Goal: Task Accomplishment & Management: Use online tool/utility

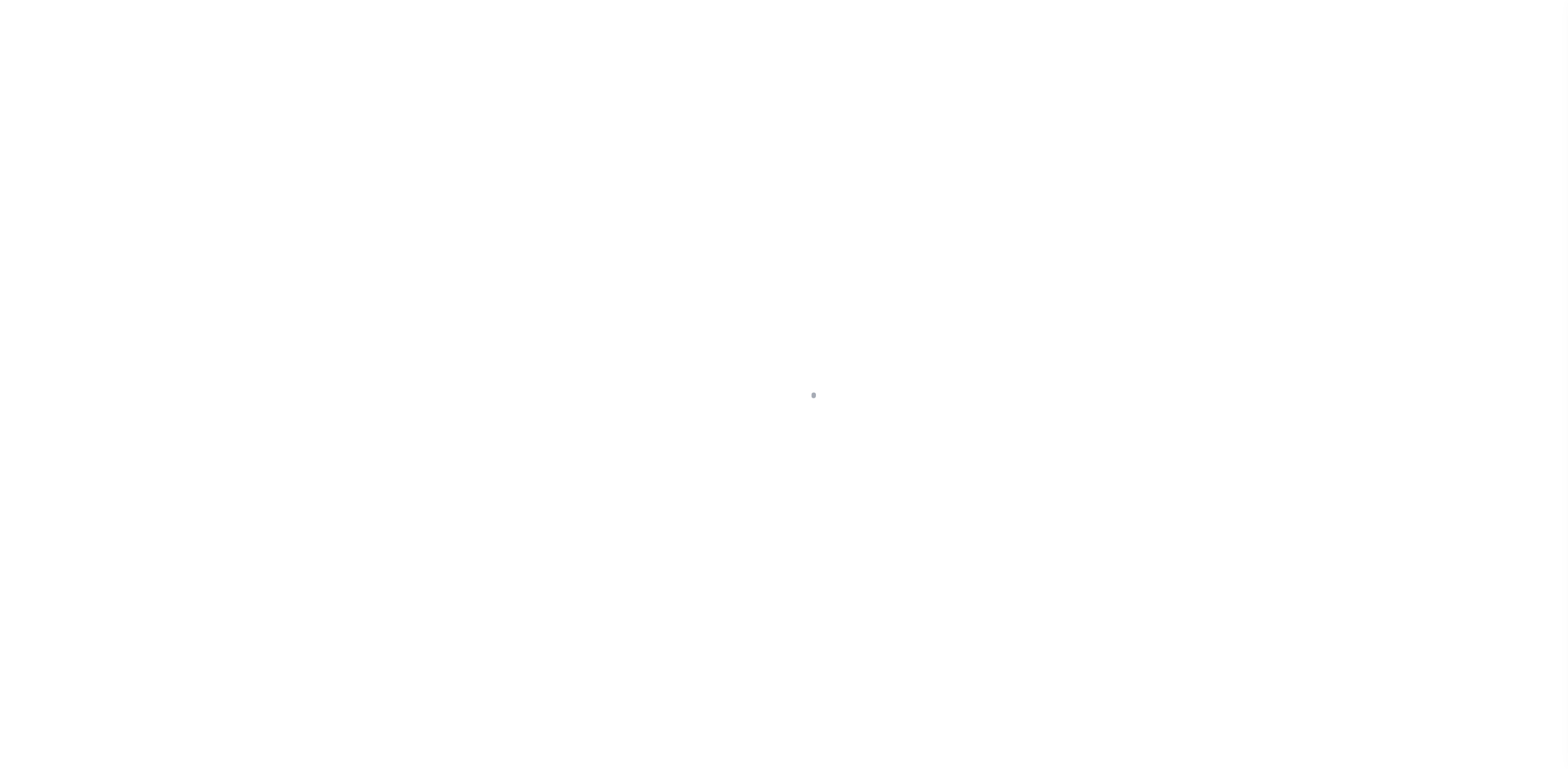
select select
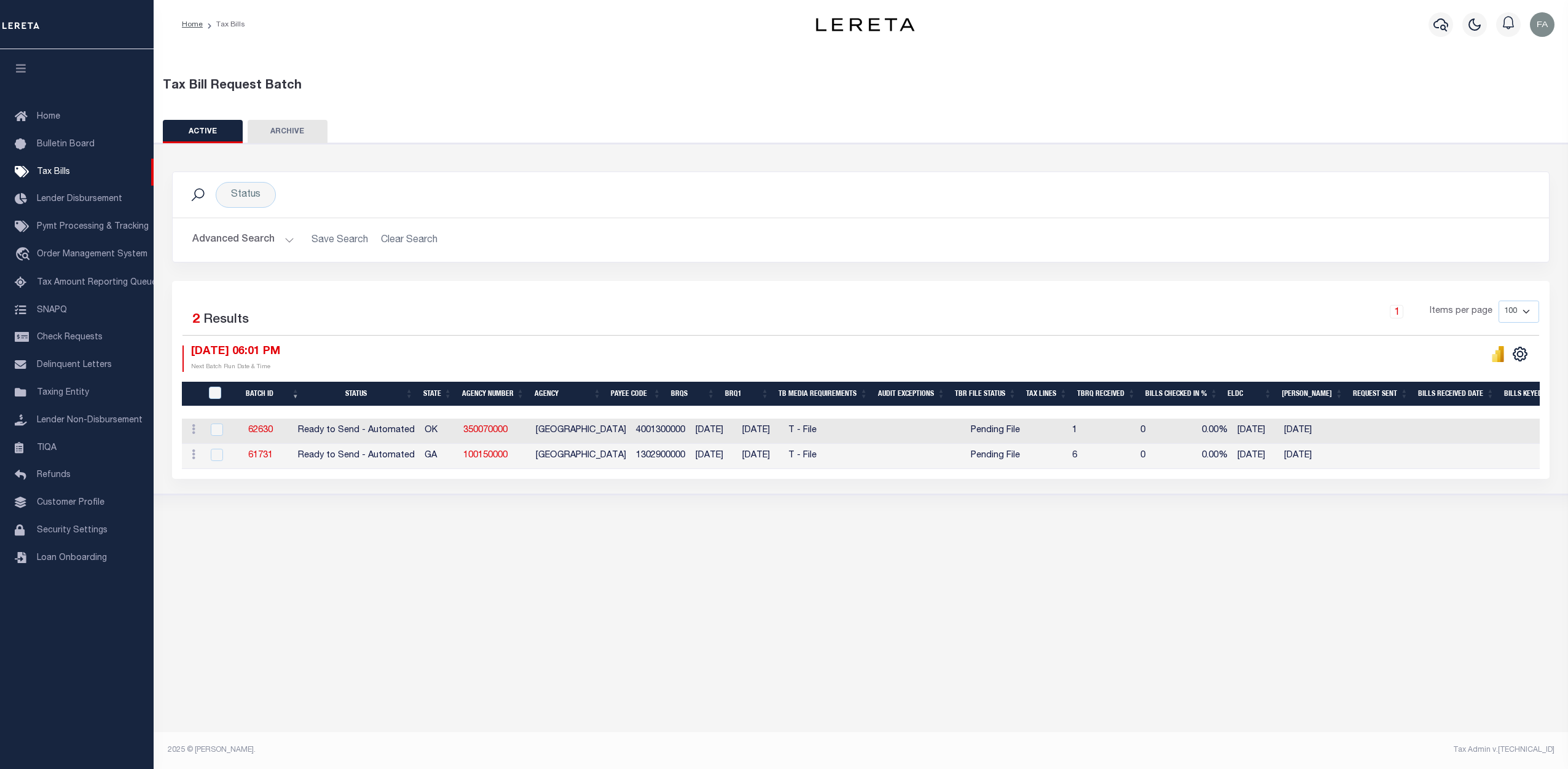
click at [270, 229] on button "Advanced Search" at bounding box center [243, 240] width 102 height 24
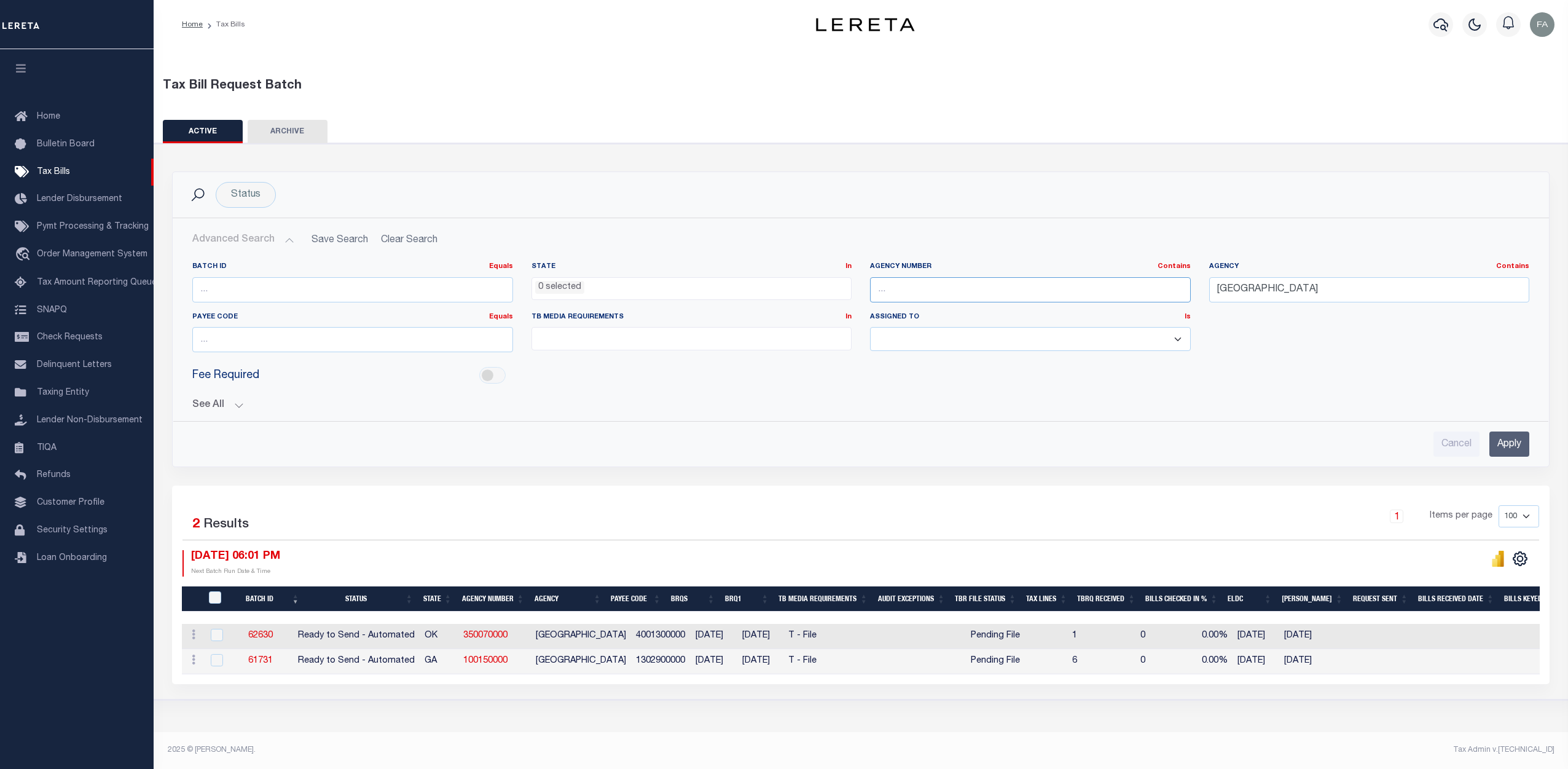
click at [927, 294] on input "text" at bounding box center [1031, 290] width 321 height 25
click at [708, 431] on div "Cancel Apply" at bounding box center [861, 439] width 1357 height 35
click at [269, 632] on link "62630" at bounding box center [260, 636] width 24 height 8
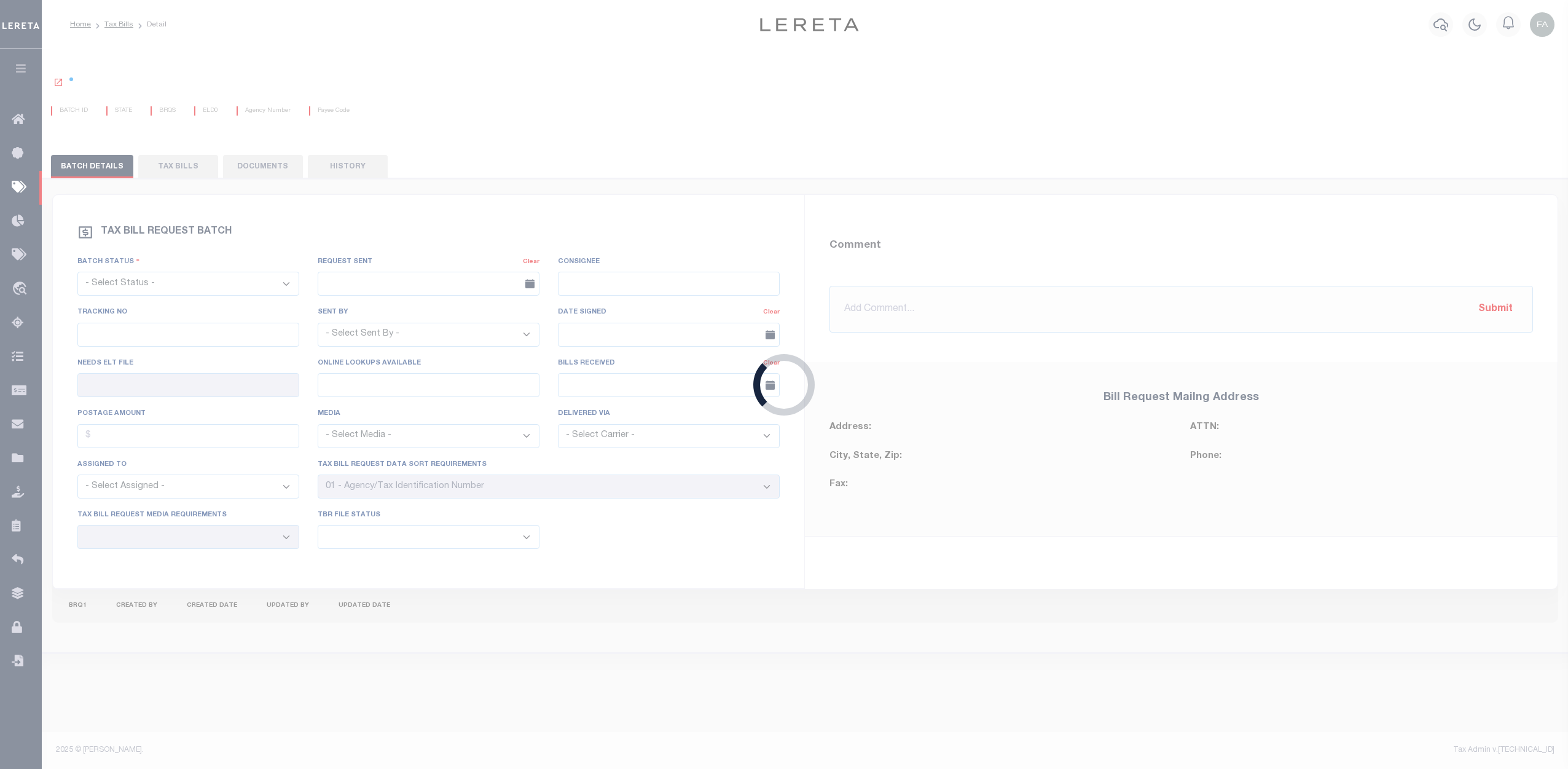
select select "RTA"
type input "No"
type input "Yes"
select select "27"
select select "22"
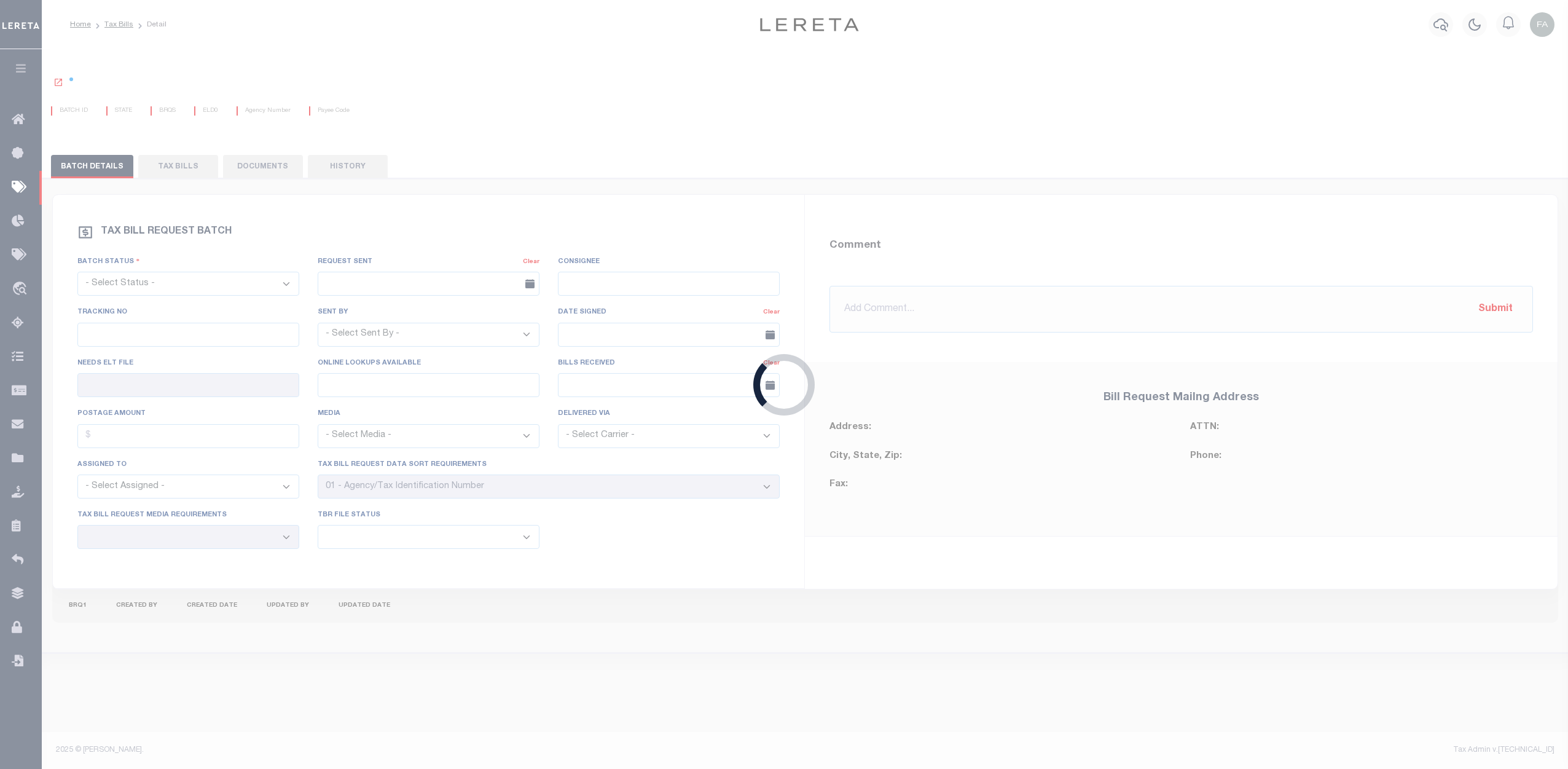
select select "1"
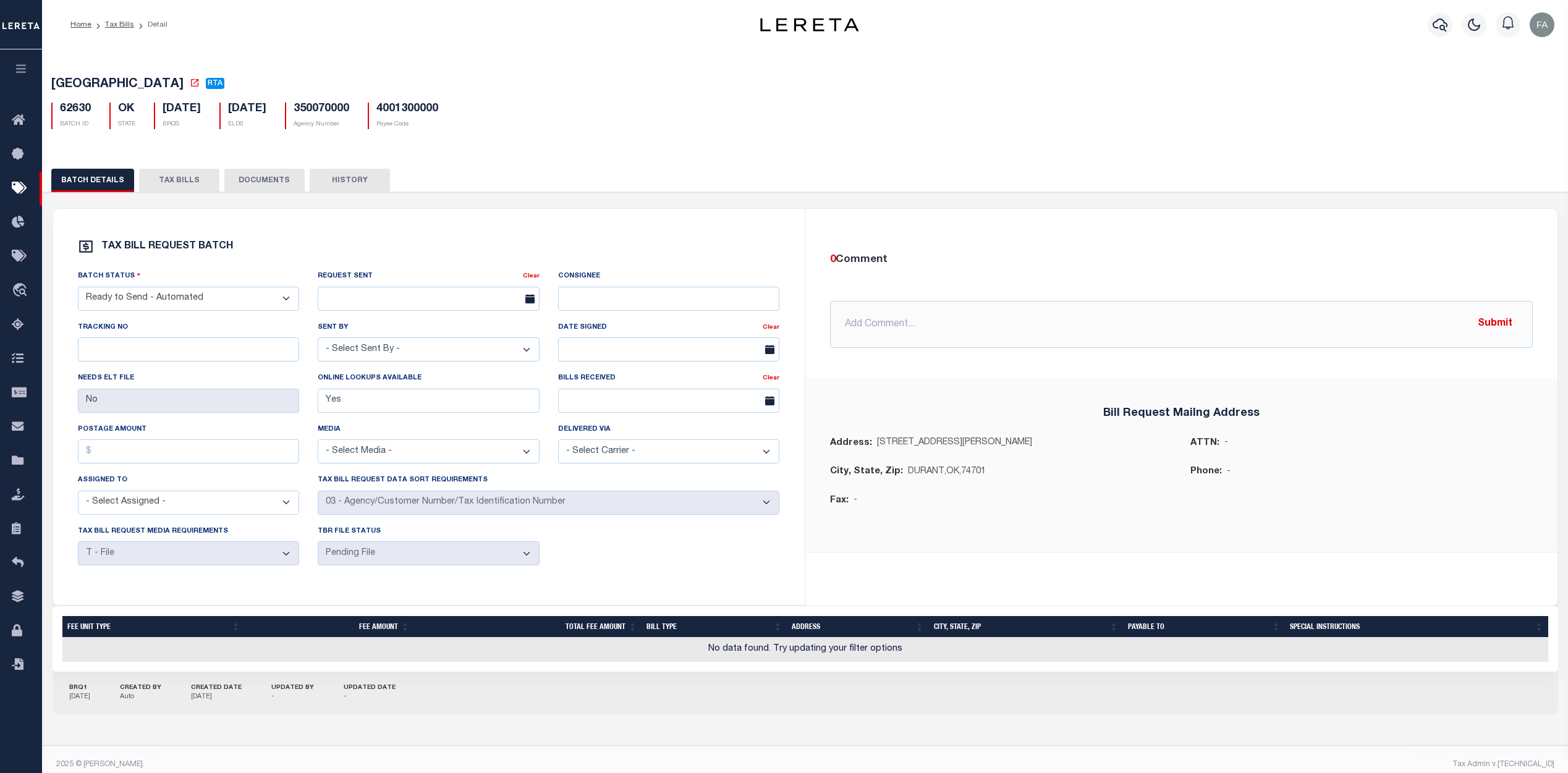
click at [189, 185] on button "TAX BILLS" at bounding box center [179, 180] width 80 height 24
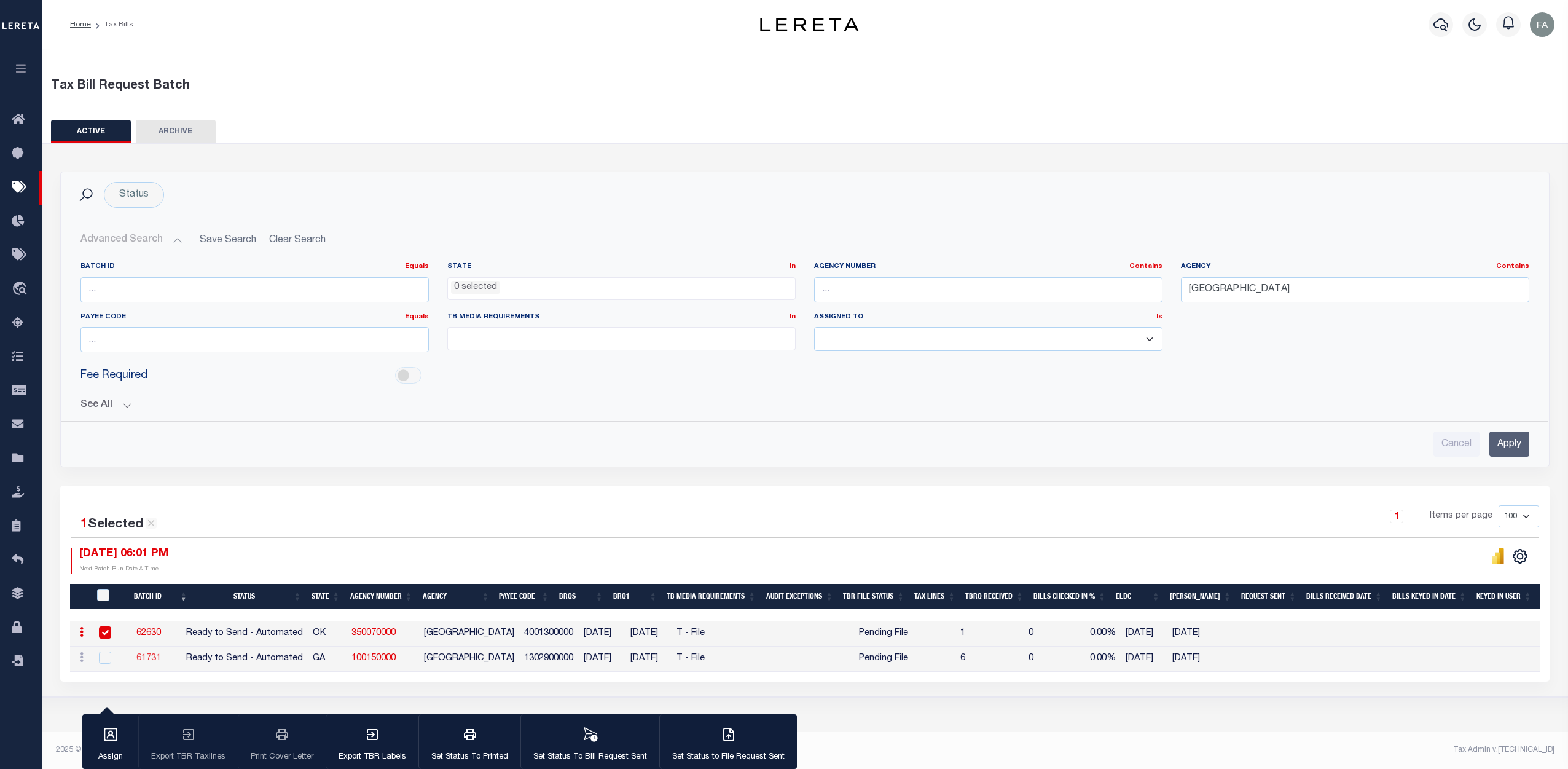
click at [161, 655] on link "61731" at bounding box center [148, 658] width 24 height 8
select select "29"
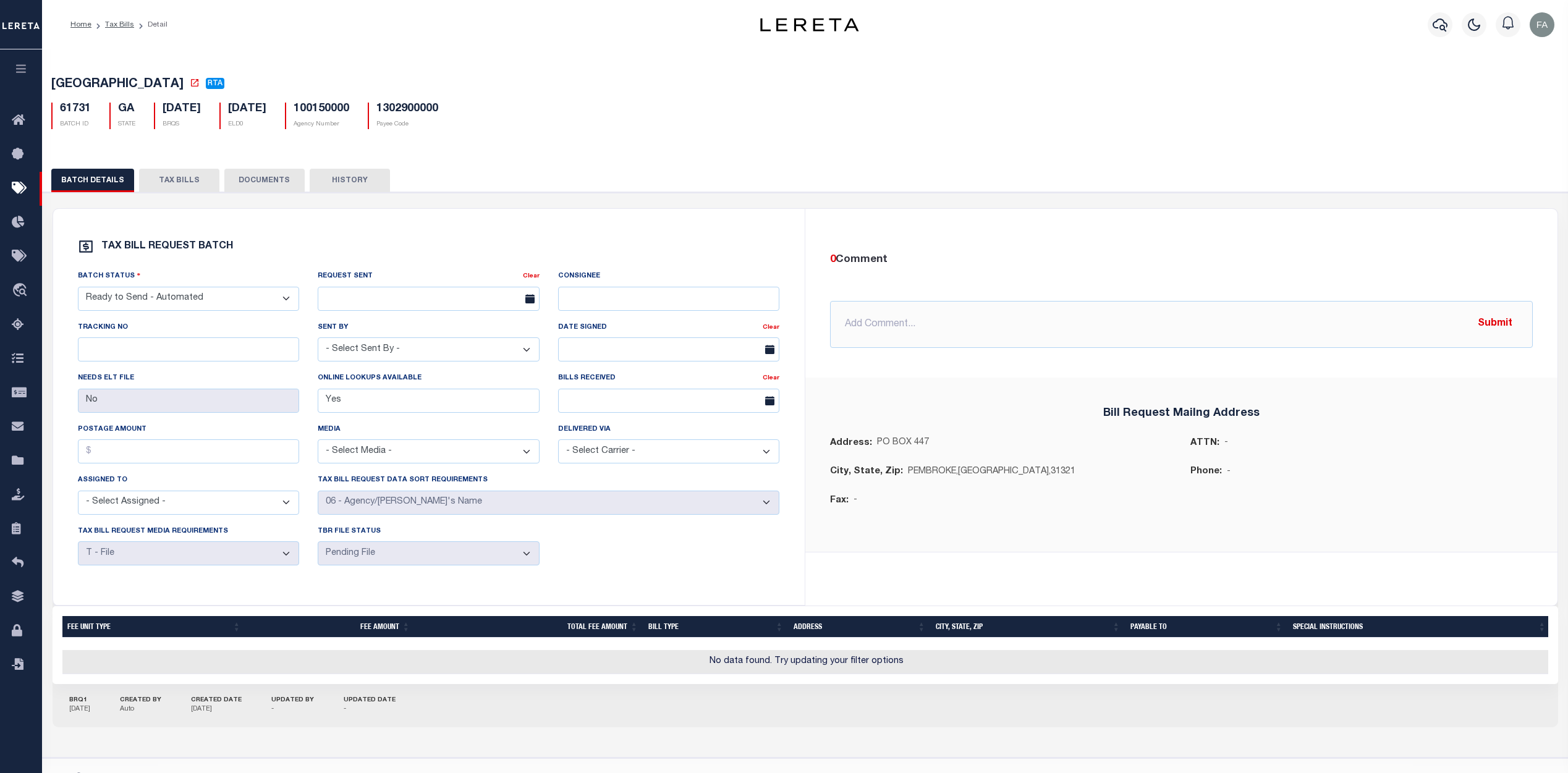
click at [180, 173] on button "TAX BILLS" at bounding box center [179, 180] width 80 height 24
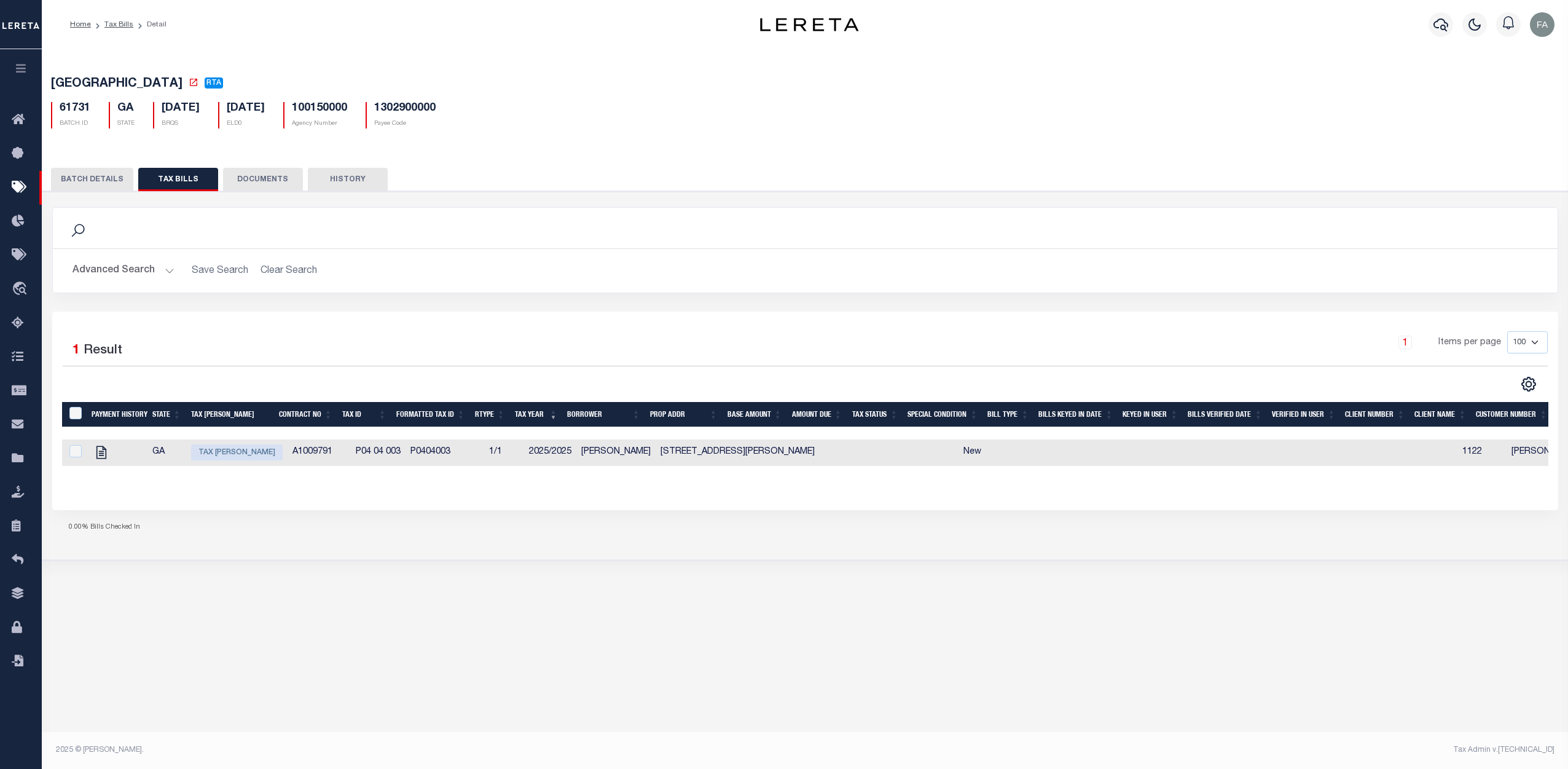
click at [238, 455] on span "Tax [PERSON_NAME]" at bounding box center [237, 452] width 92 height 16
checkbox input "true"
type input "[DATE]"
select select "NW2"
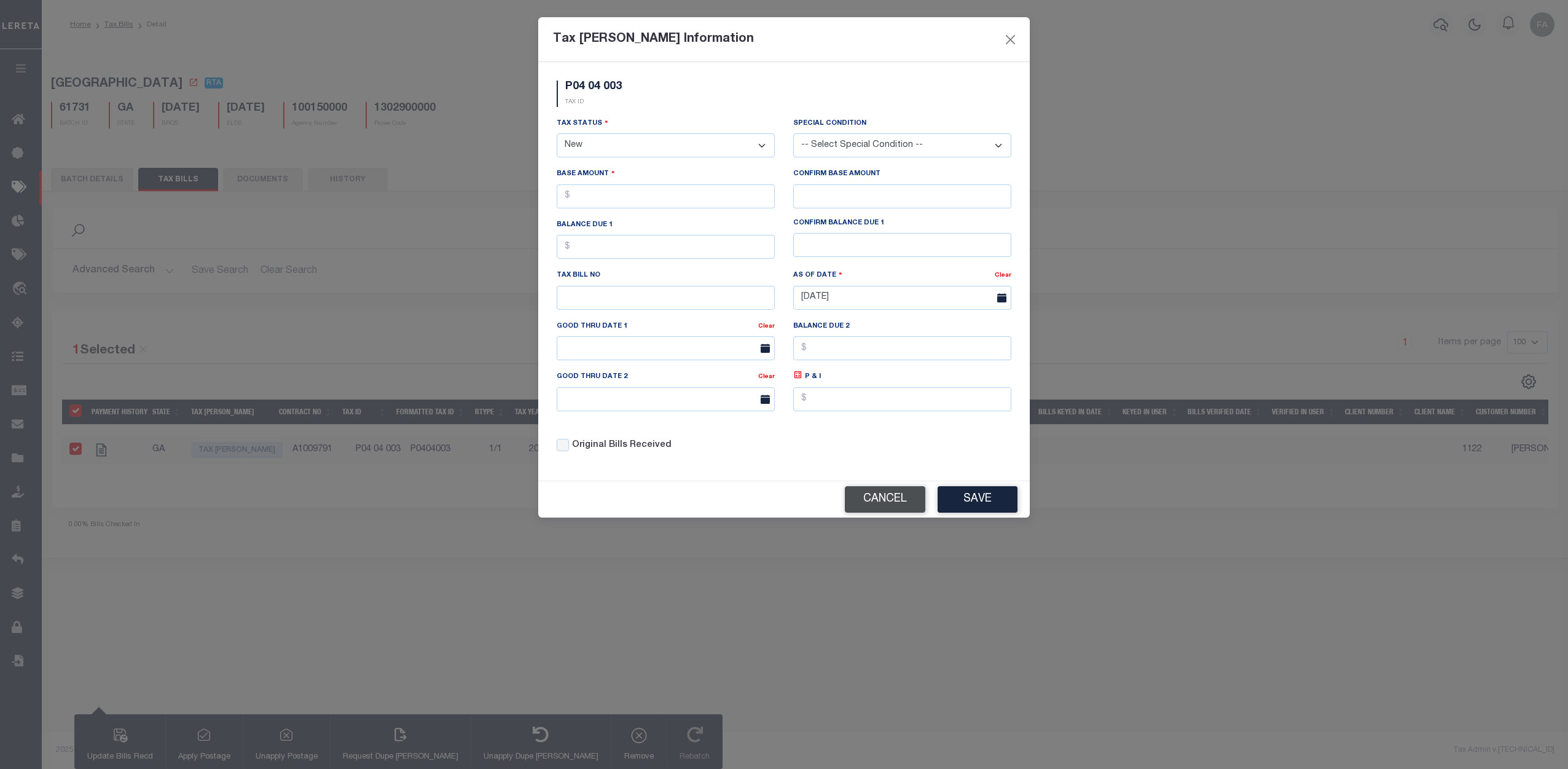
click at [909, 499] on button "Cancel" at bounding box center [885, 499] width 81 height 26
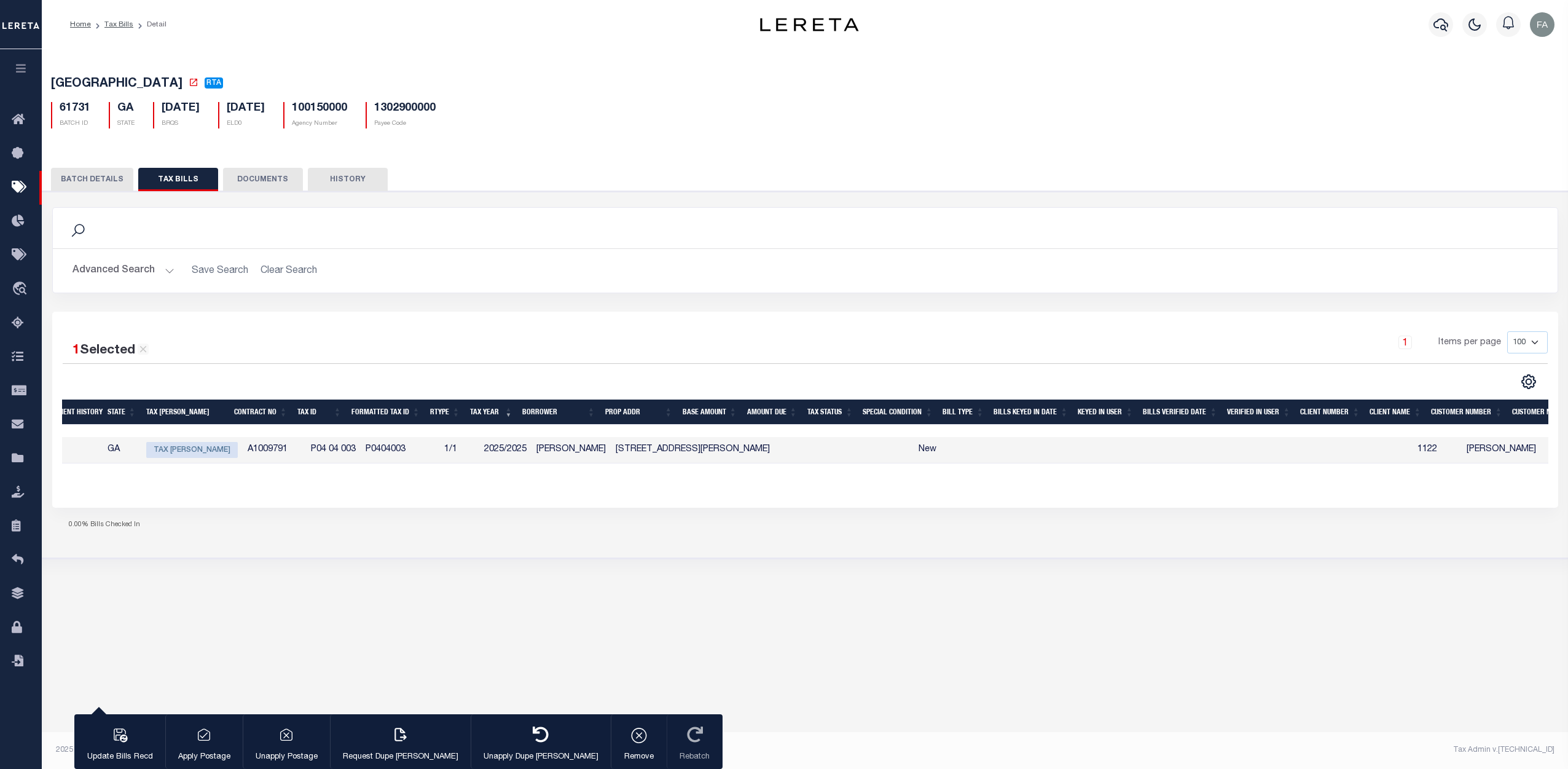
scroll to position [0, 146]
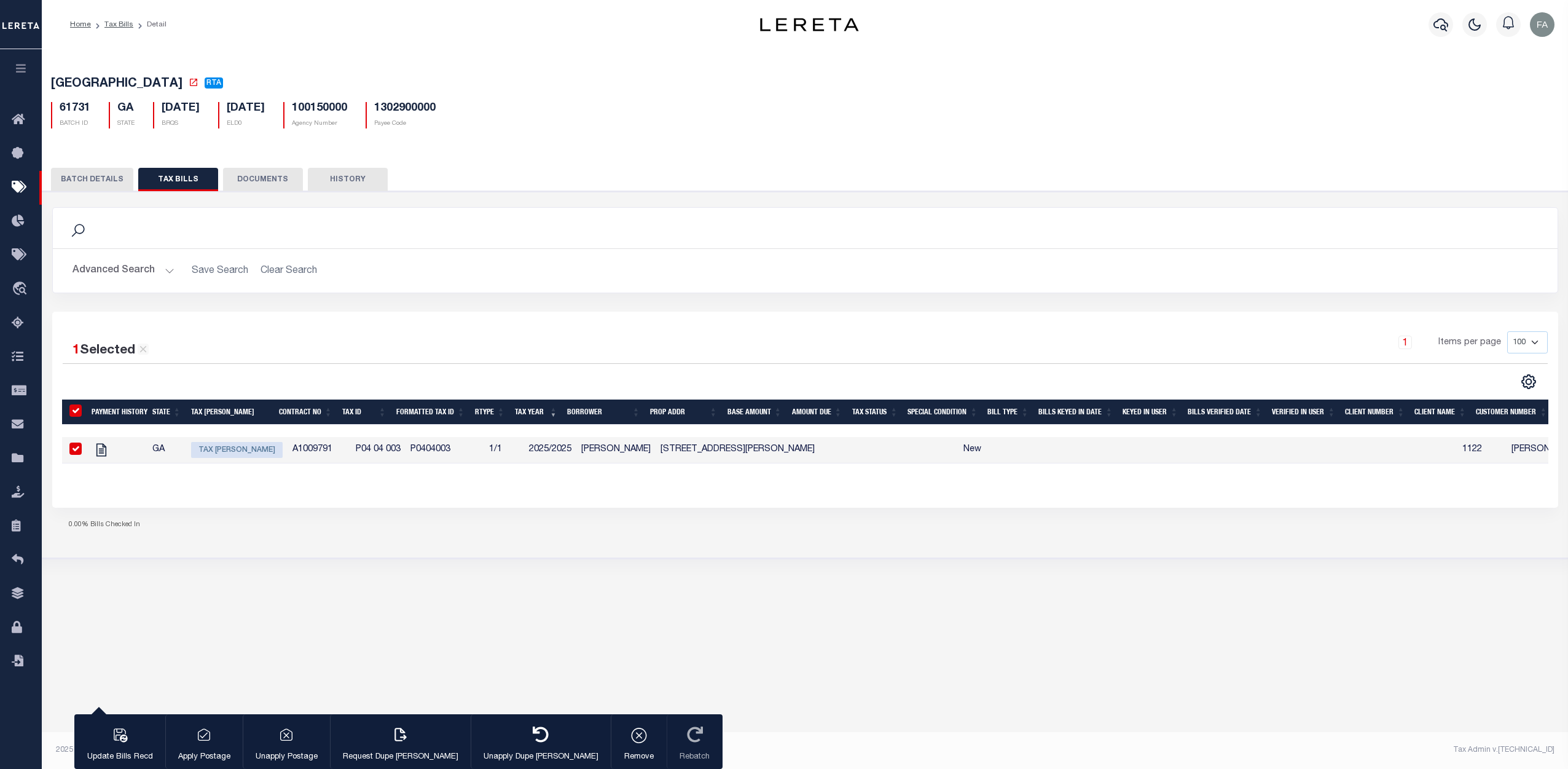
click at [109, 183] on button "BATCH DETAILS" at bounding box center [92, 179] width 82 height 24
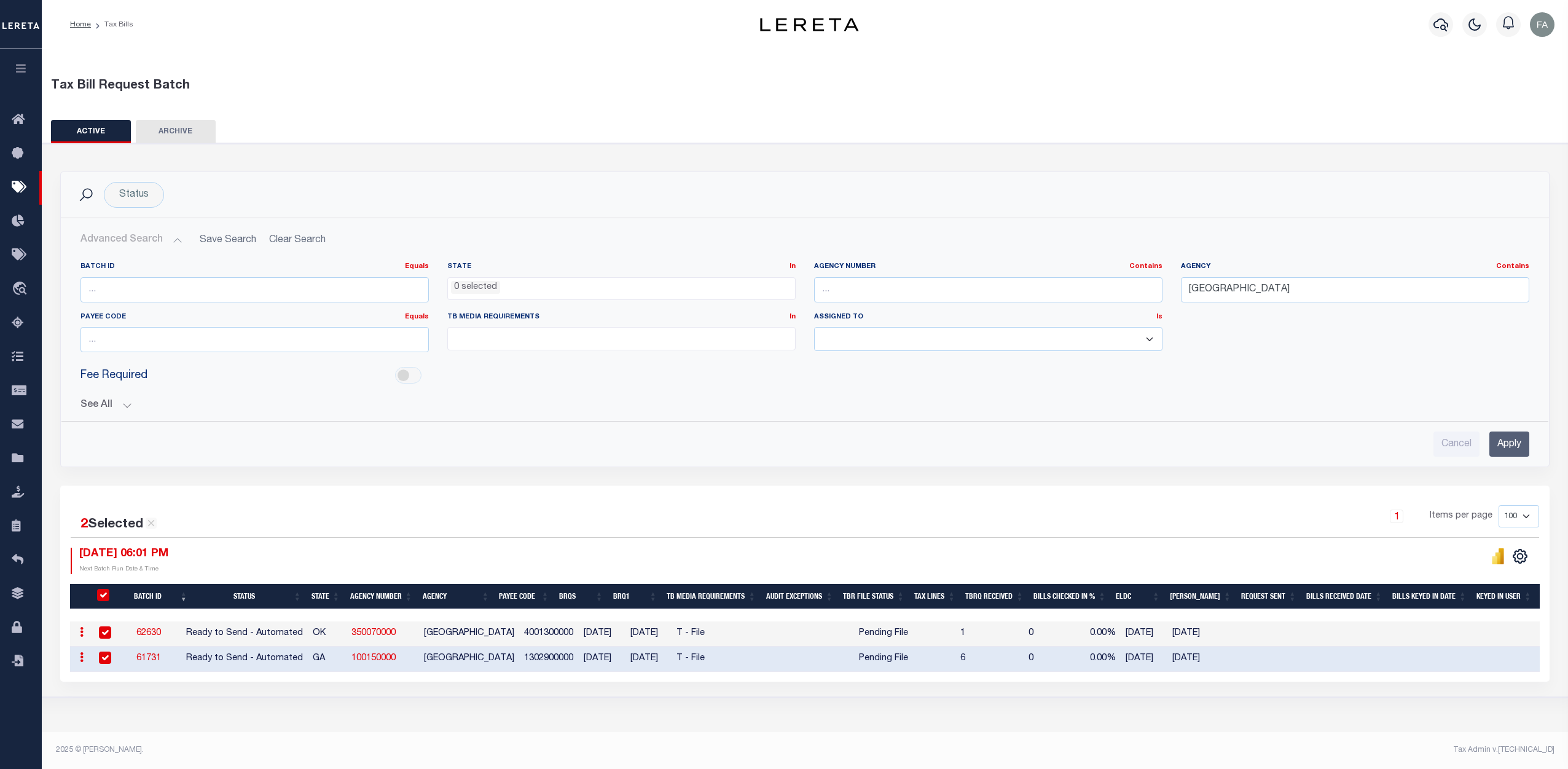
click at [181, 662] on td "61731" at bounding box center [149, 659] width 65 height 25
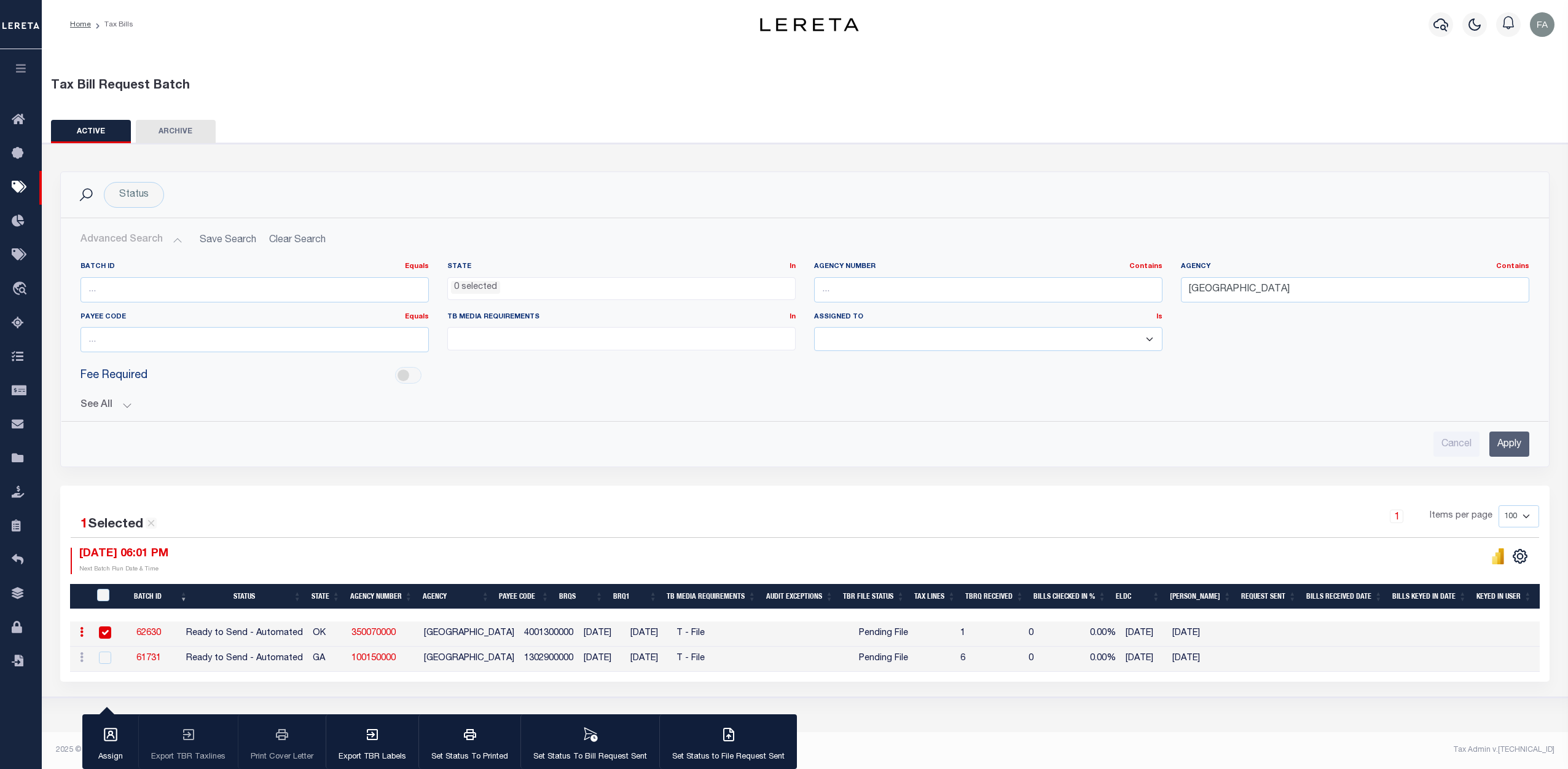
checkbox input "false"
click at [105, 631] on input "checkbox" at bounding box center [105, 633] width 13 height 13
checkbox input "false"
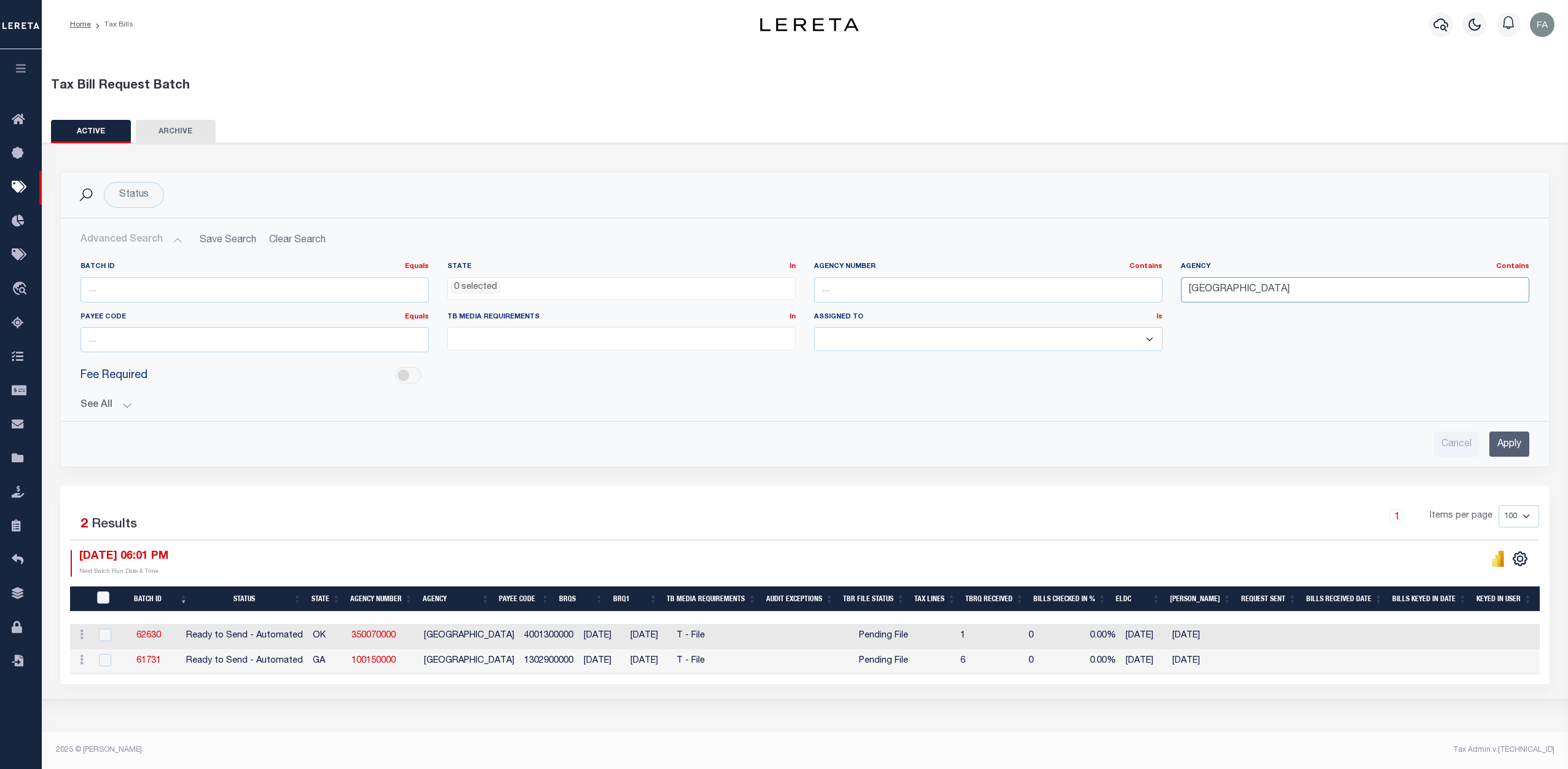
click at [1350, 289] on input "[GEOGRAPHIC_DATA]" at bounding box center [1355, 290] width 348 height 25
click at [1502, 437] on input "Apply" at bounding box center [1509, 444] width 40 height 25
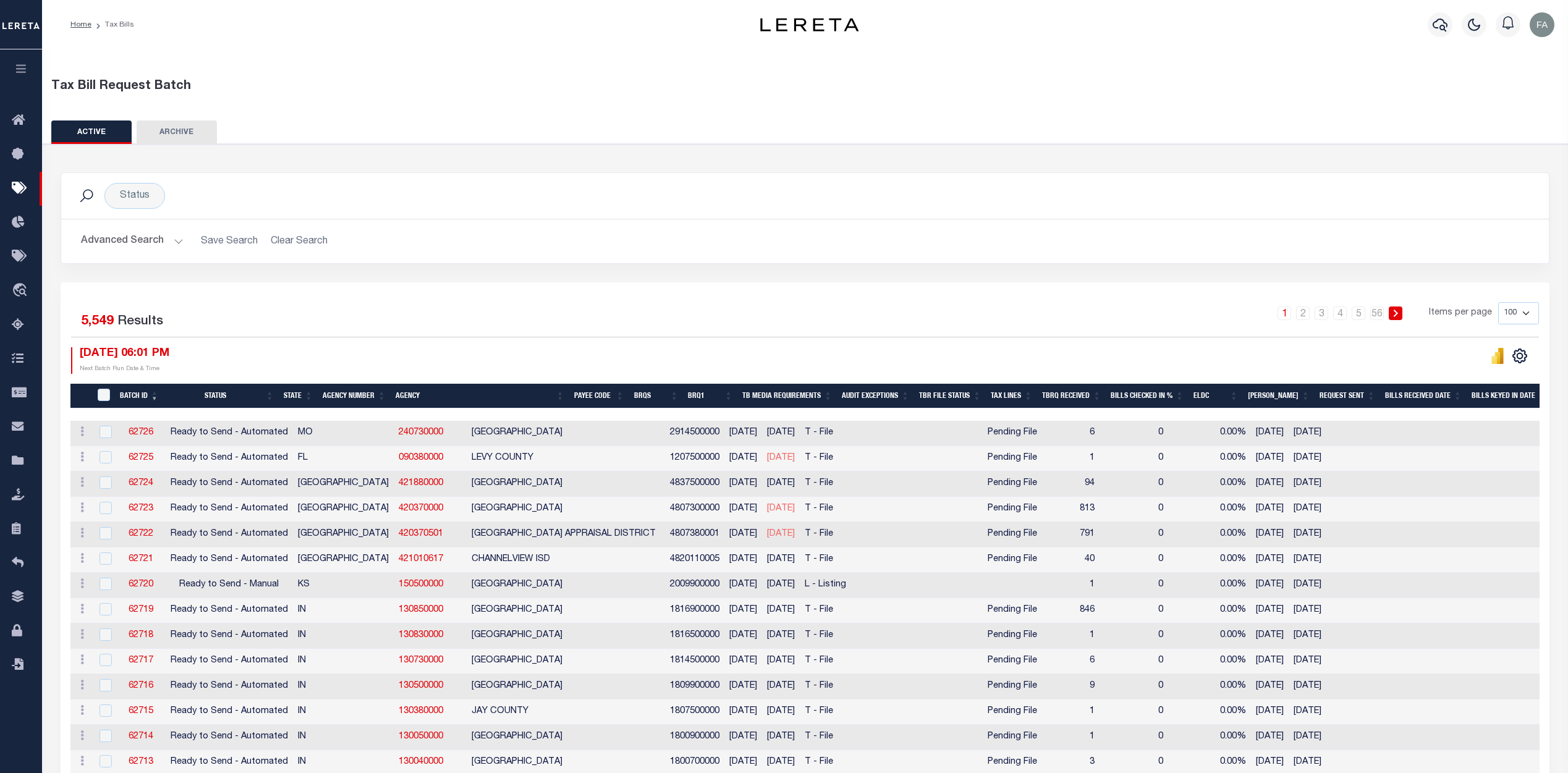
scroll to position [62, 0]
